Goal: Transaction & Acquisition: Purchase product/service

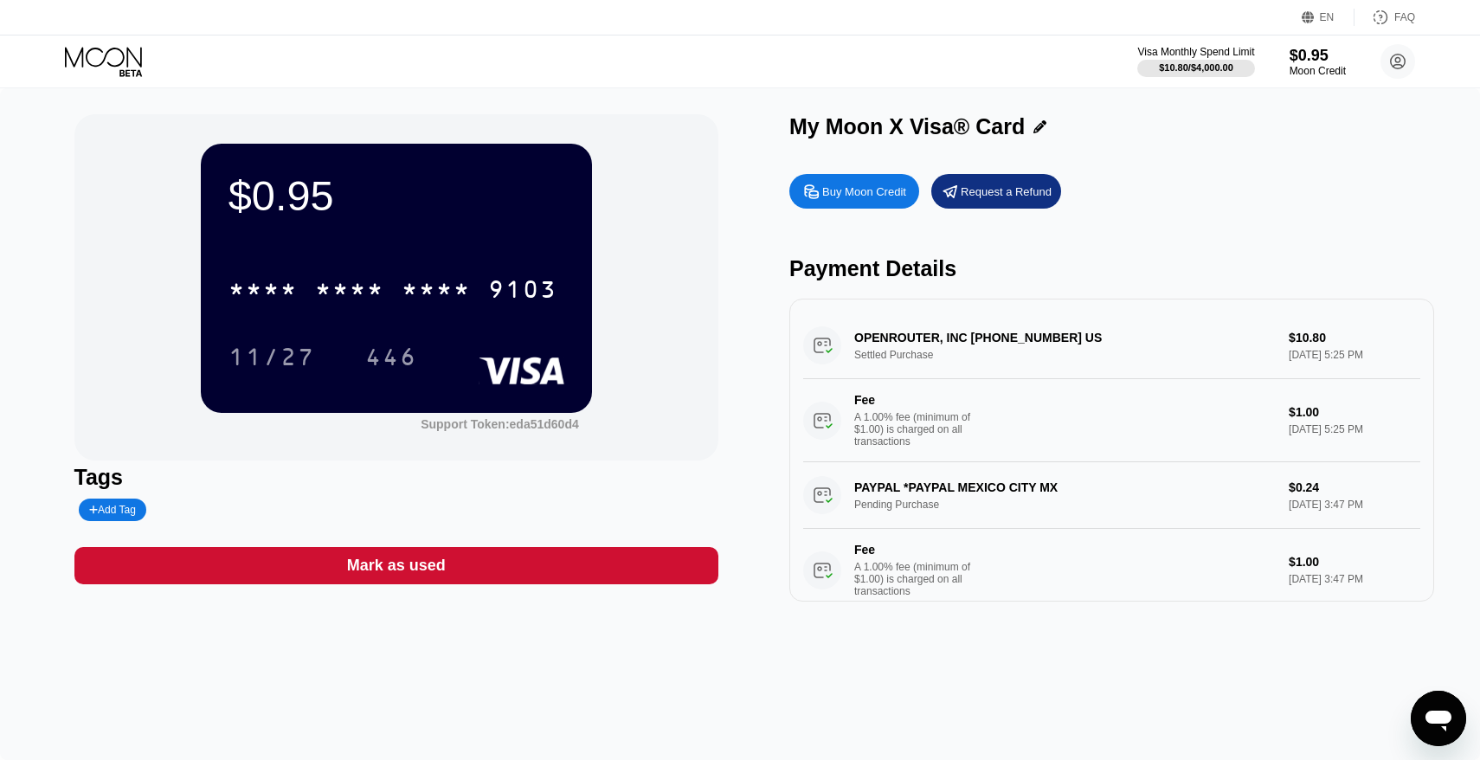
click at [873, 196] on div "Buy Moon Credit" at bounding box center [864, 191] width 84 height 15
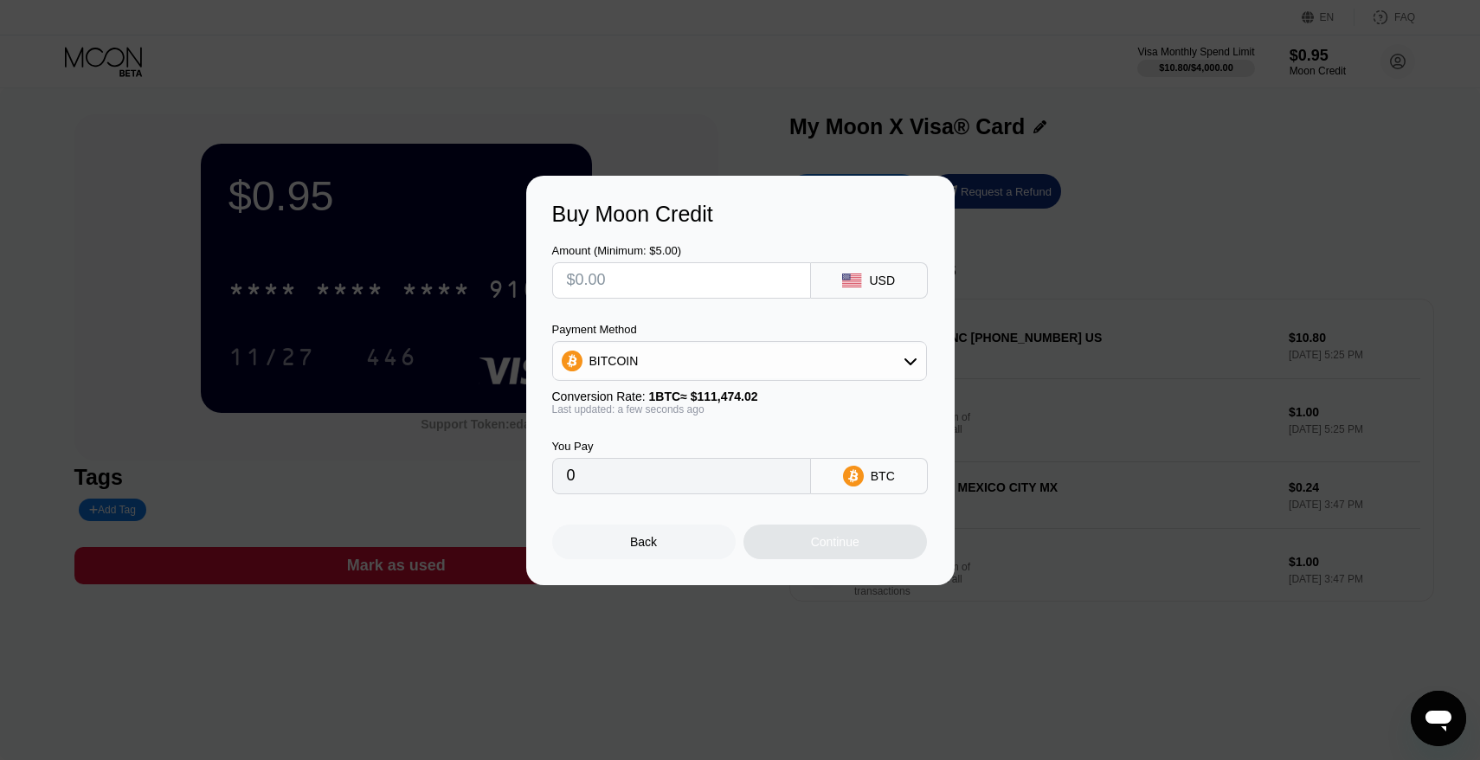
click at [730, 277] on input "text" at bounding box center [681, 280] width 229 height 35
type input "$5"
type input "0.00004486"
type input "$52"
type input "0.00046648"
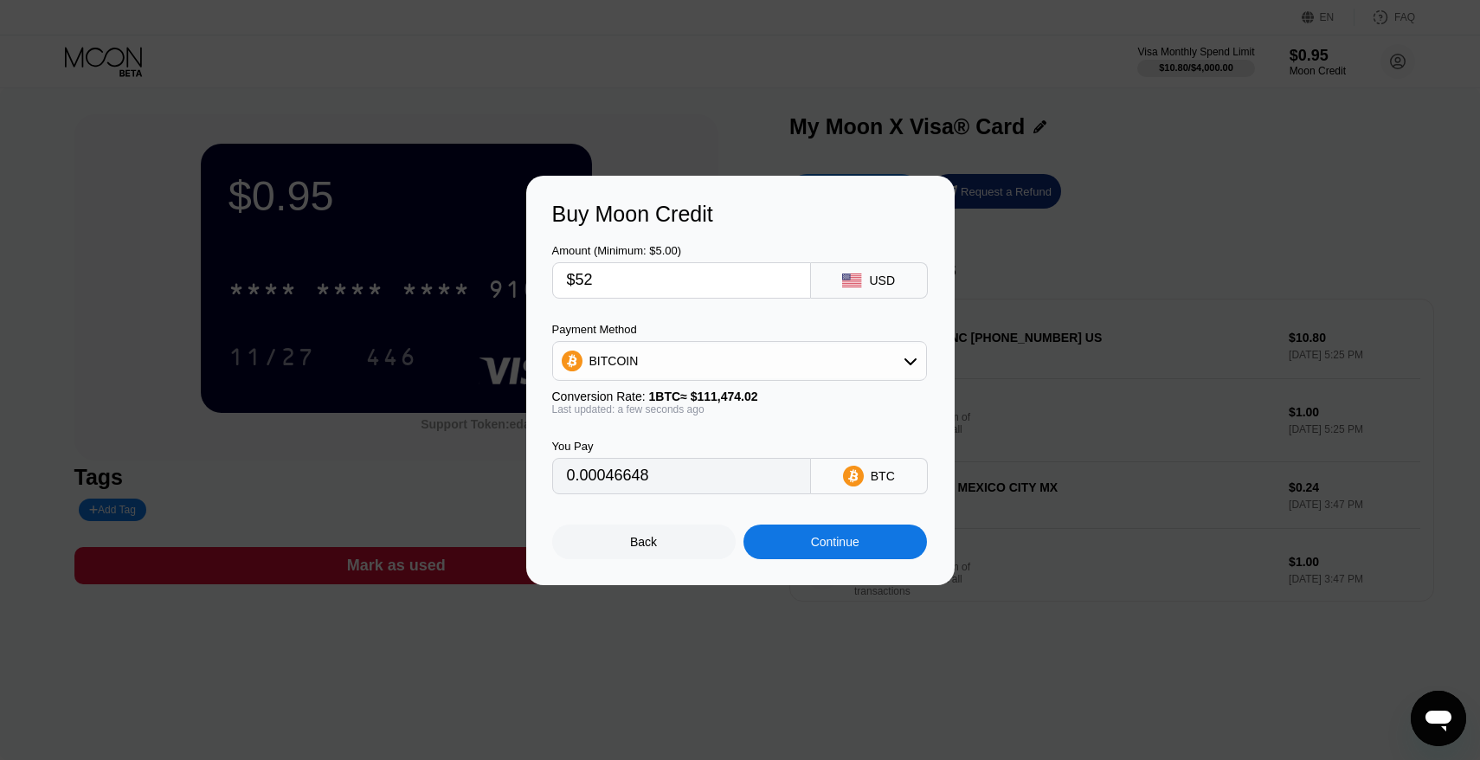
type input "$5"
type input "0.00004486"
type input "0"
type input "$2"
type input "0.00001795"
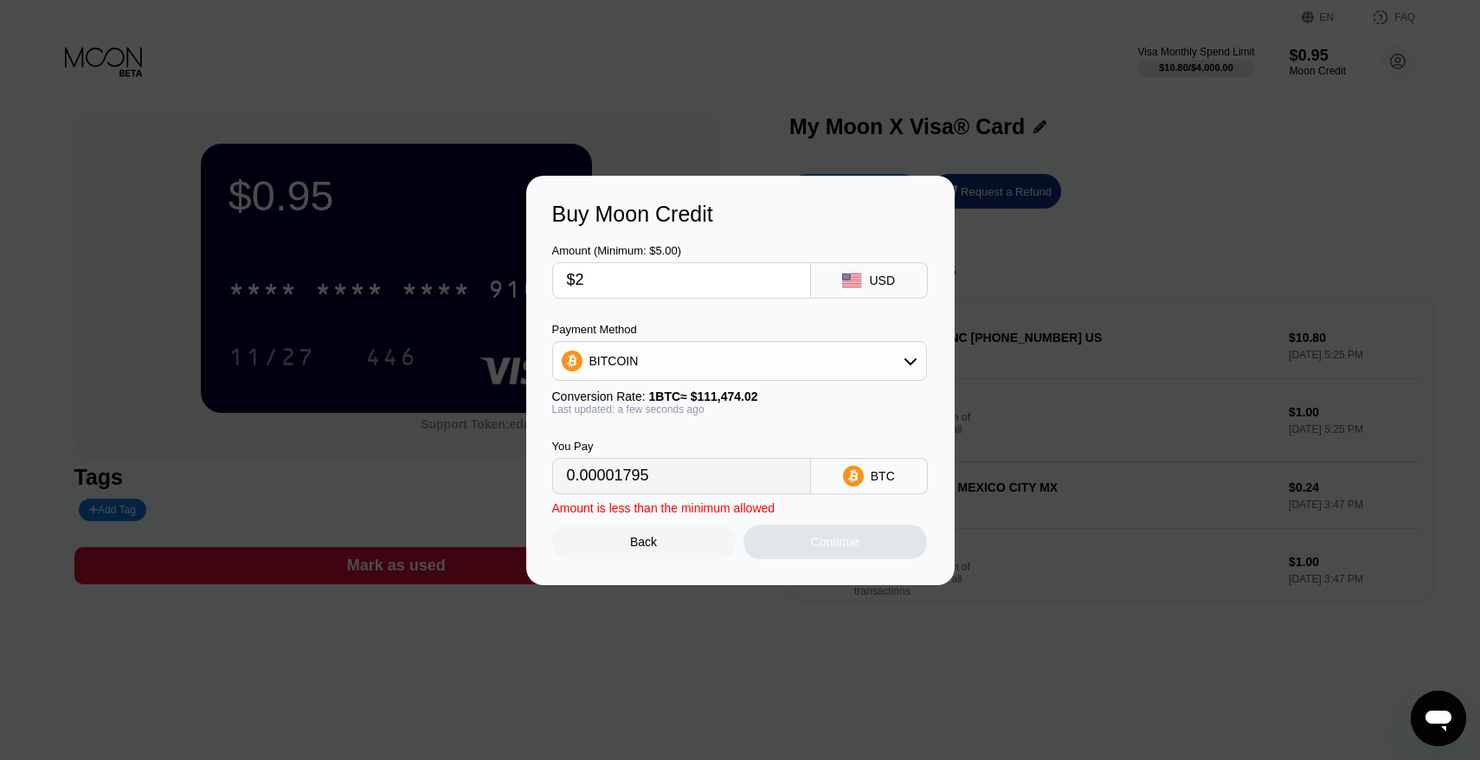
type input "$25"
type input "0.00022427"
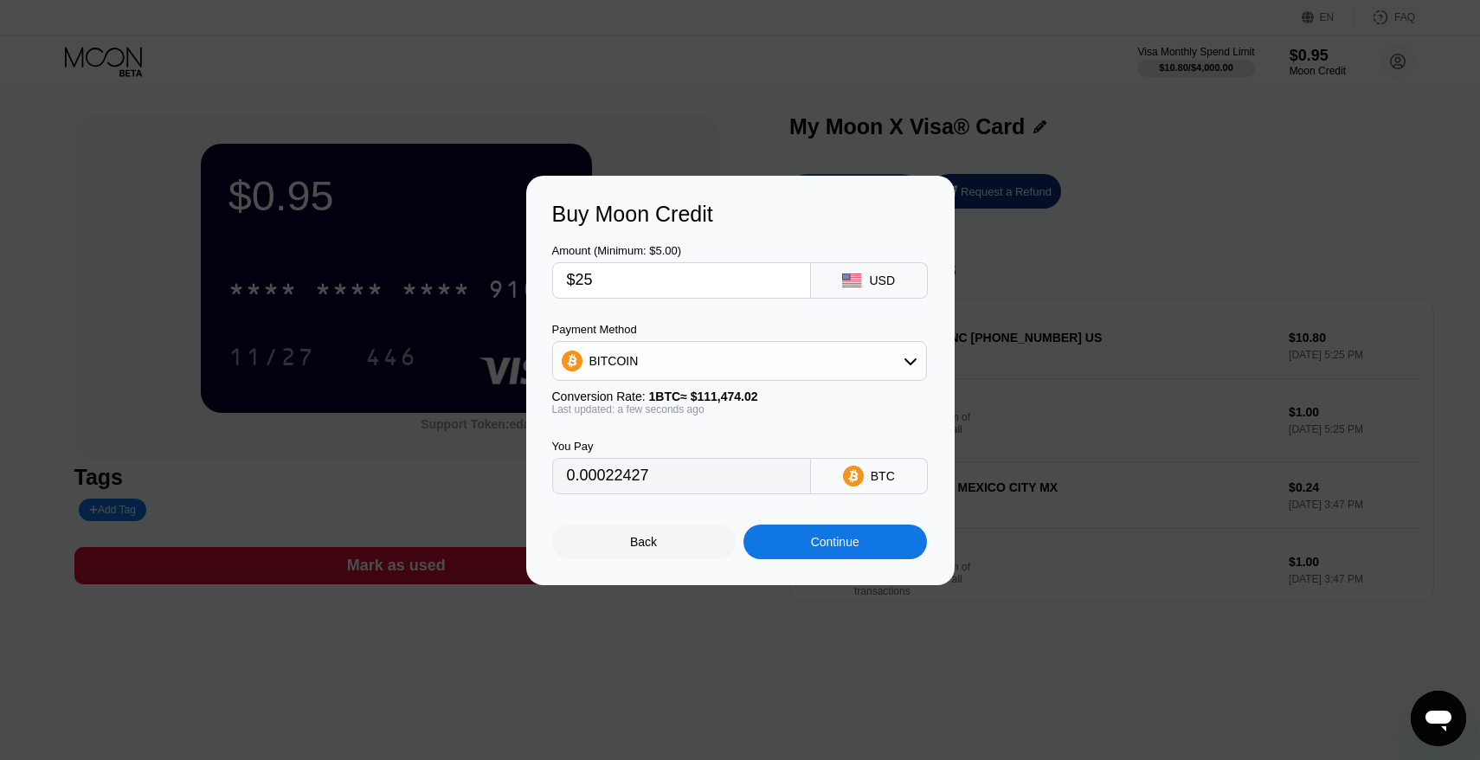
type input "$25"
click at [724, 373] on div "BITCOIN" at bounding box center [739, 361] width 373 height 35
click at [650, 444] on span "USDT on TRON" at bounding box center [637, 447] width 87 height 14
type input "25.25"
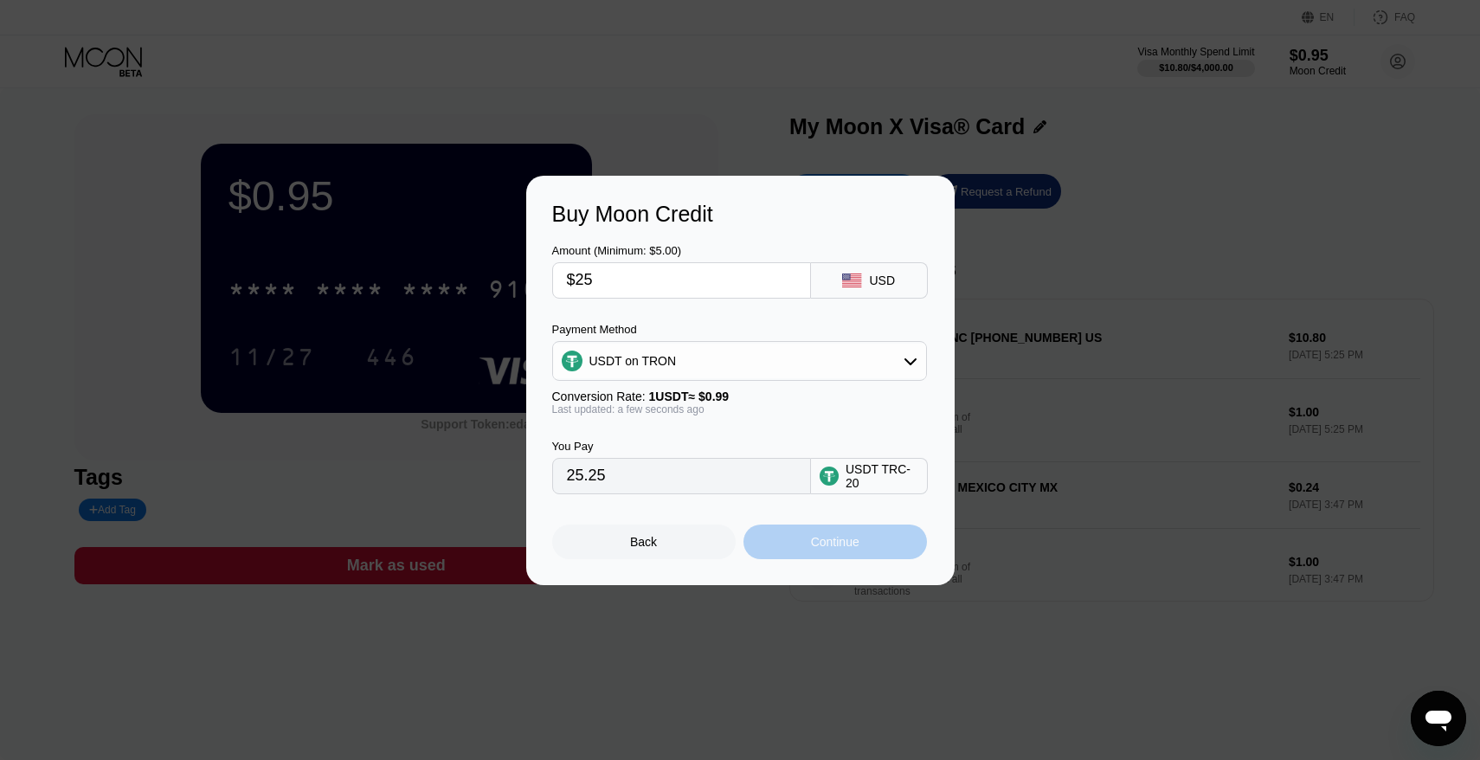
click at [812, 542] on div "Continue" at bounding box center [835, 542] width 48 height 14
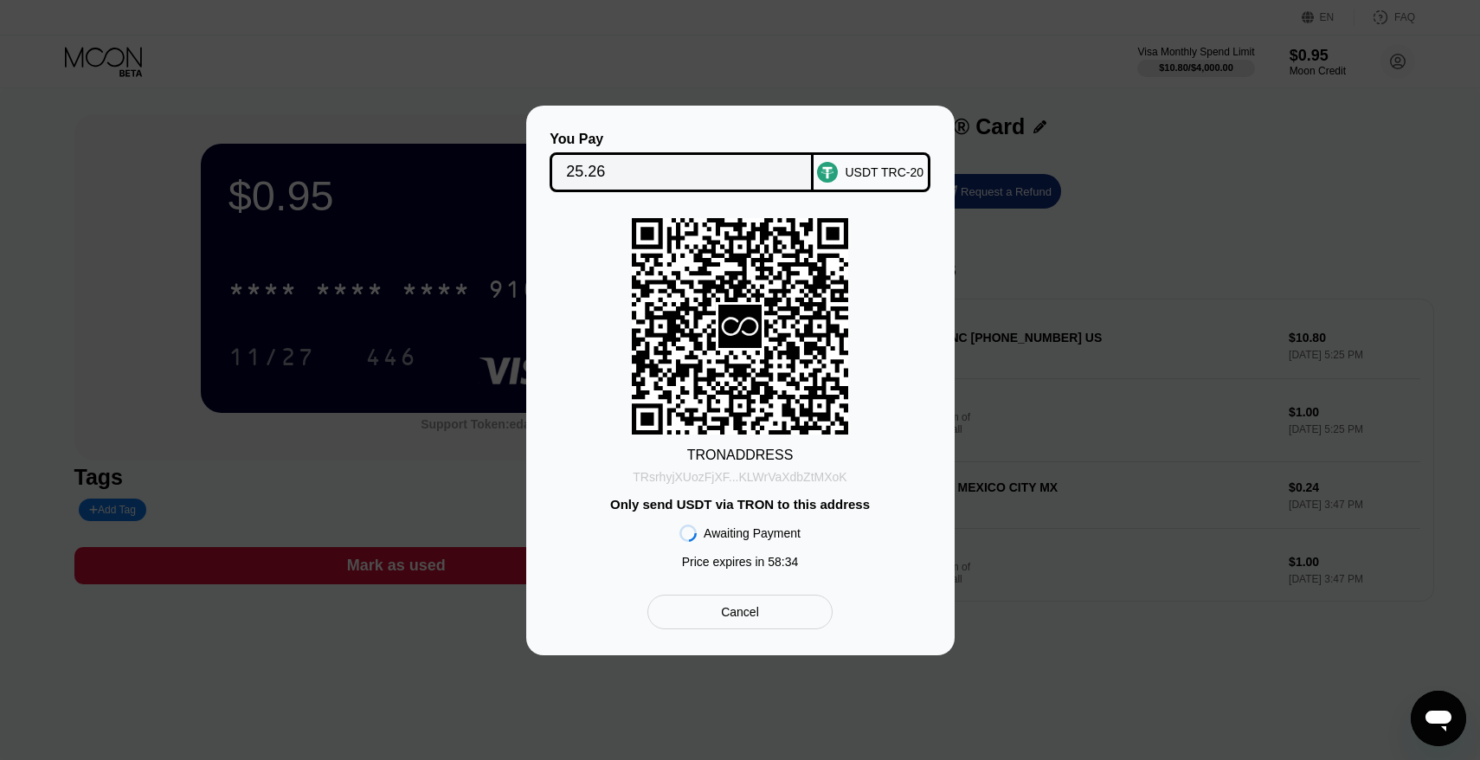
click at [802, 477] on div "TRsrhyjXUozFjXF...KLWrVaXdbZtMXoK" at bounding box center [740, 477] width 214 height 14
click at [906, 184] on div "USDT TRC-20" at bounding box center [872, 172] width 117 height 40
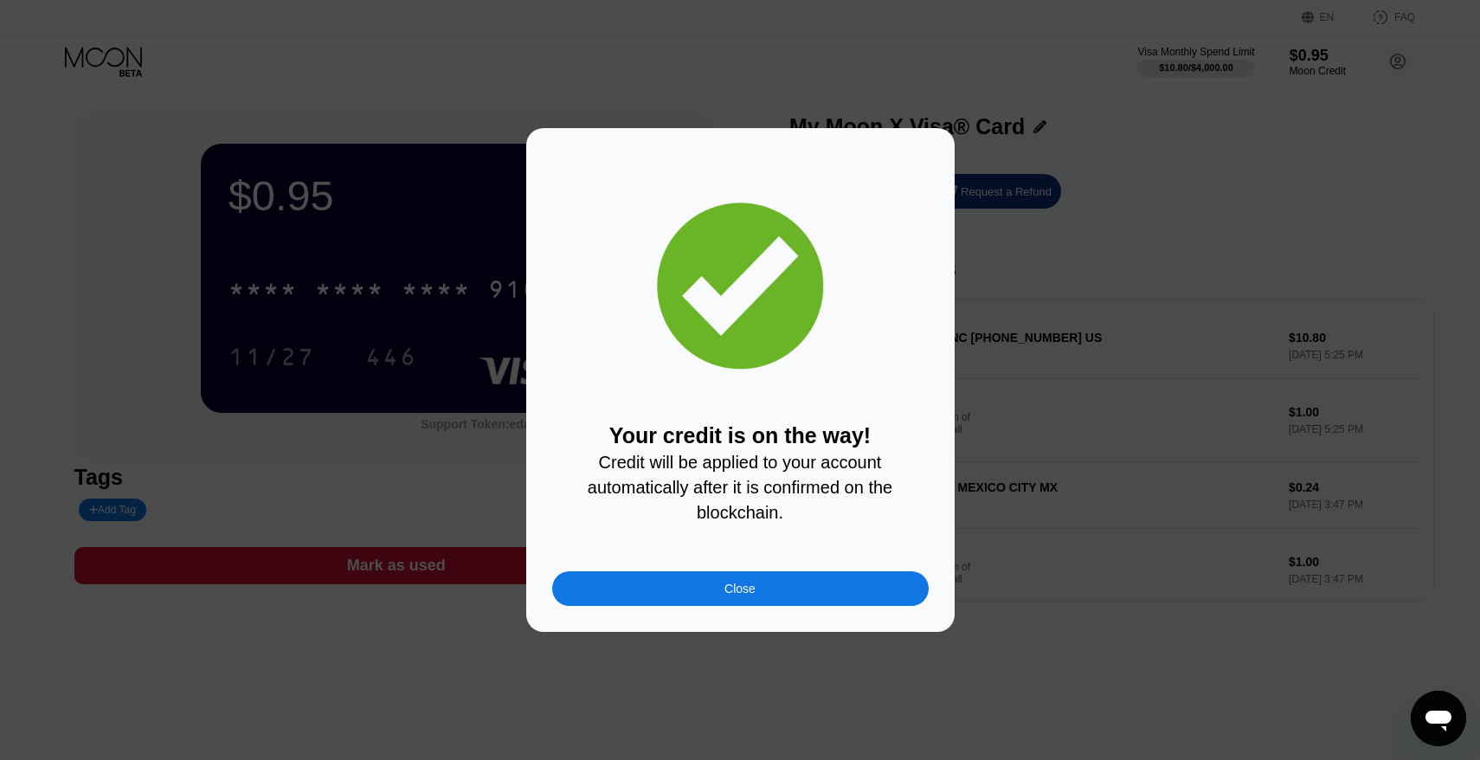
click at [771, 590] on div "Close" at bounding box center [740, 588] width 377 height 35
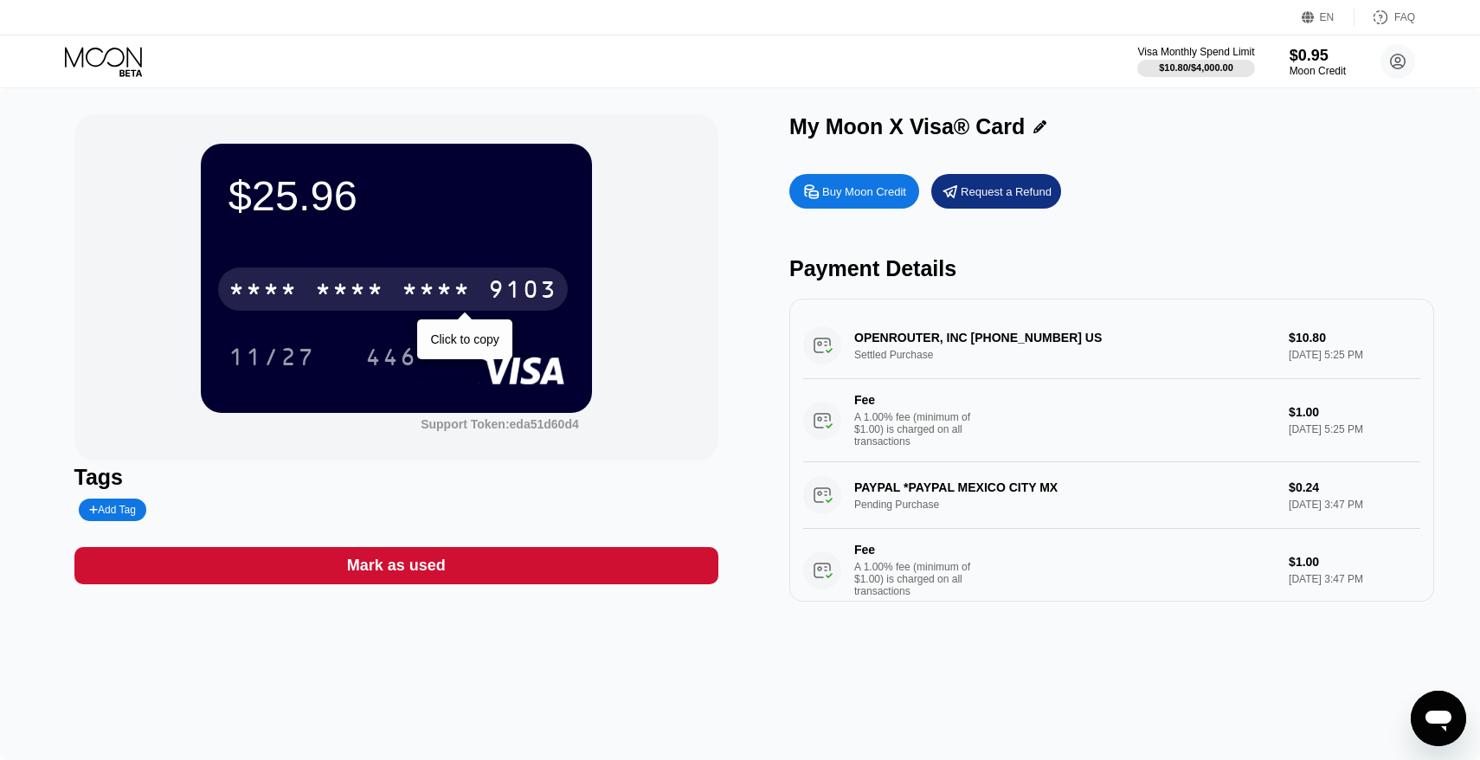
click at [516, 288] on div "9103" at bounding box center [522, 292] width 69 height 28
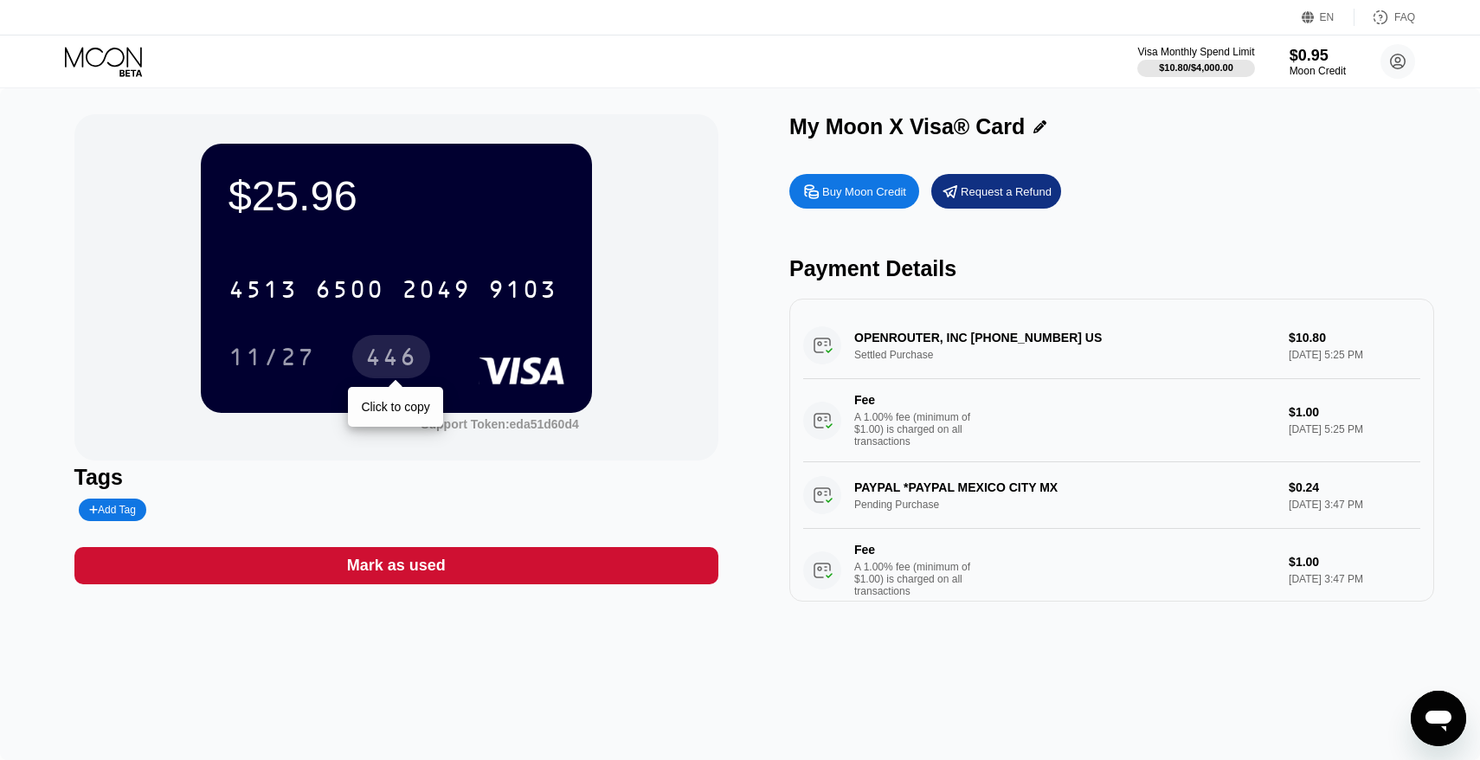
click at [377, 369] on div "446" at bounding box center [391, 359] width 52 height 28
